Goal: Information Seeking & Learning: Learn about a topic

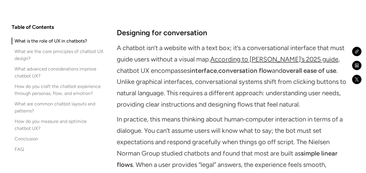
scroll to position [740, 0]
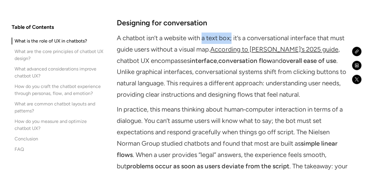
drag, startPoint x: 205, startPoint y: 38, endPoint x: 235, endPoint y: 37, distance: 30.9
click at [235, 37] on p "A chatbot isn’t a website with a text box; it’s a conversational interface that…" at bounding box center [235, 67] width 237 height 68
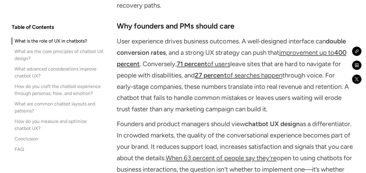
scroll to position [924, 0]
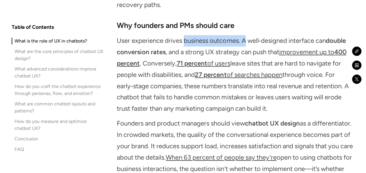
drag, startPoint x: 184, startPoint y: 40, endPoint x: 247, endPoint y: 38, distance: 63.8
click at [247, 38] on p "User experience drives business outcomes. A well‑designed interface can double …" at bounding box center [235, 74] width 237 height 79
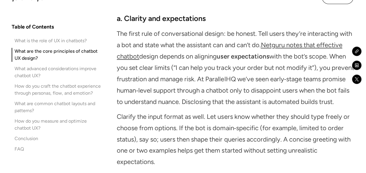
scroll to position [1299, 0]
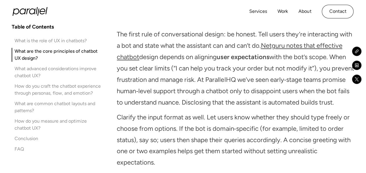
click at [299, 48] on link "Netguru notes that effective chatbot" at bounding box center [229, 51] width 225 height 19
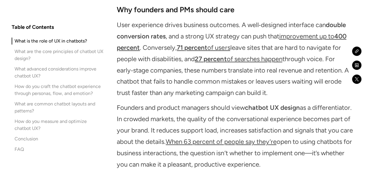
scroll to position [940, 0]
